Goal: Task Accomplishment & Management: Use online tool/utility

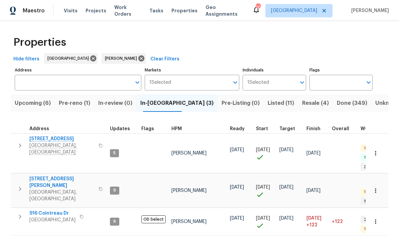
click at [12, 147] on td "3483 Big Springs Rd Lebanon, TN 37090" at bounding box center [59, 146] width 97 height 24
click at [15, 150] on td "3483 Big Springs Rd Lebanon, TN 37090" at bounding box center [59, 146] width 97 height 24
click at [22, 142] on icon "button" at bounding box center [20, 146] width 8 height 8
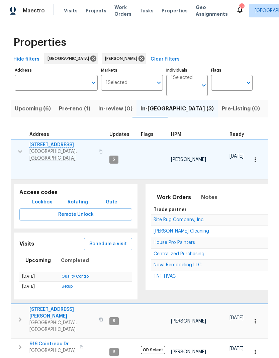
click at [24, 106] on span "Upcoming (6)" at bounding box center [33, 108] width 36 height 9
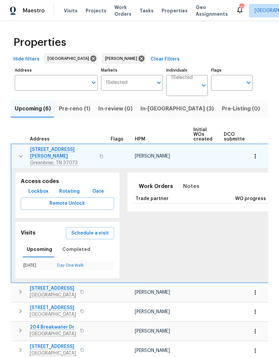
click at [19, 148] on button "button" at bounding box center [20, 156] width 13 height 20
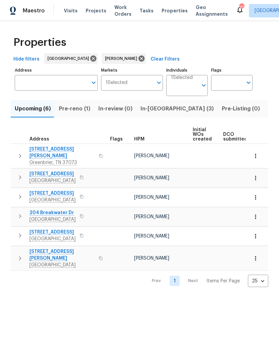
click at [19, 232] on icon "button" at bounding box center [20, 235] width 8 height 8
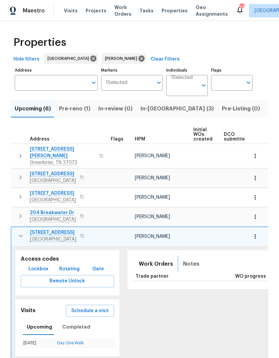
click at [179, 237] on button "Notes" at bounding box center [191, 264] width 24 height 16
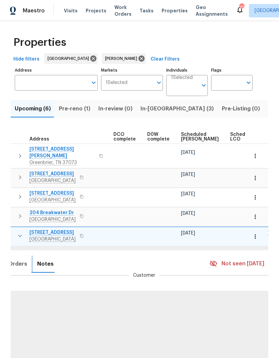
scroll to position [0, 166]
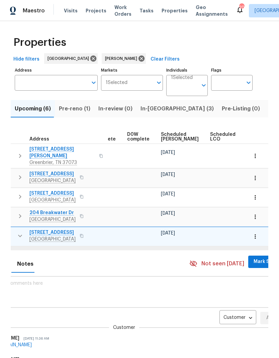
click at [211, 237] on body "Maestro Visits Projects Work Orders Tasks Properties Geo Assignments 20 Nashvil…" at bounding box center [139, 179] width 279 height 358
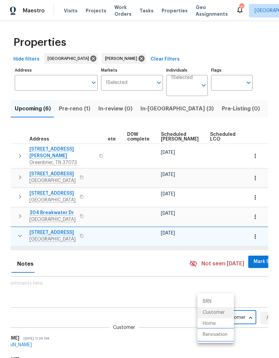
click at [208, 237] on li "Renovation" at bounding box center [215, 334] width 36 height 11
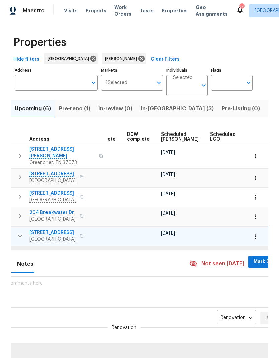
click at [253, 237] on span "Mark Seen" at bounding box center [265, 261] width 25 height 8
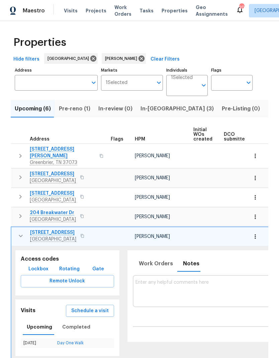
scroll to position [0, 0]
click at [23, 155] on icon "button" at bounding box center [20, 156] width 8 height 8
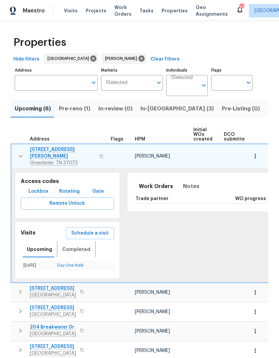
click at [73, 237] on span "Completed" at bounding box center [76, 249] width 28 height 8
click at [72, 237] on link "Diligence" at bounding box center [73, 265] width 18 height 4
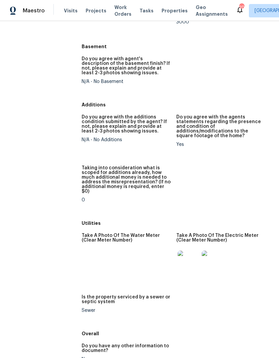
scroll to position [973, 0]
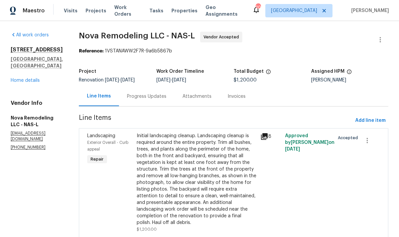
click at [155, 93] on div "Progress Updates" at bounding box center [147, 97] width 56 height 20
